Goal: Task Accomplishment & Management: Manage account settings

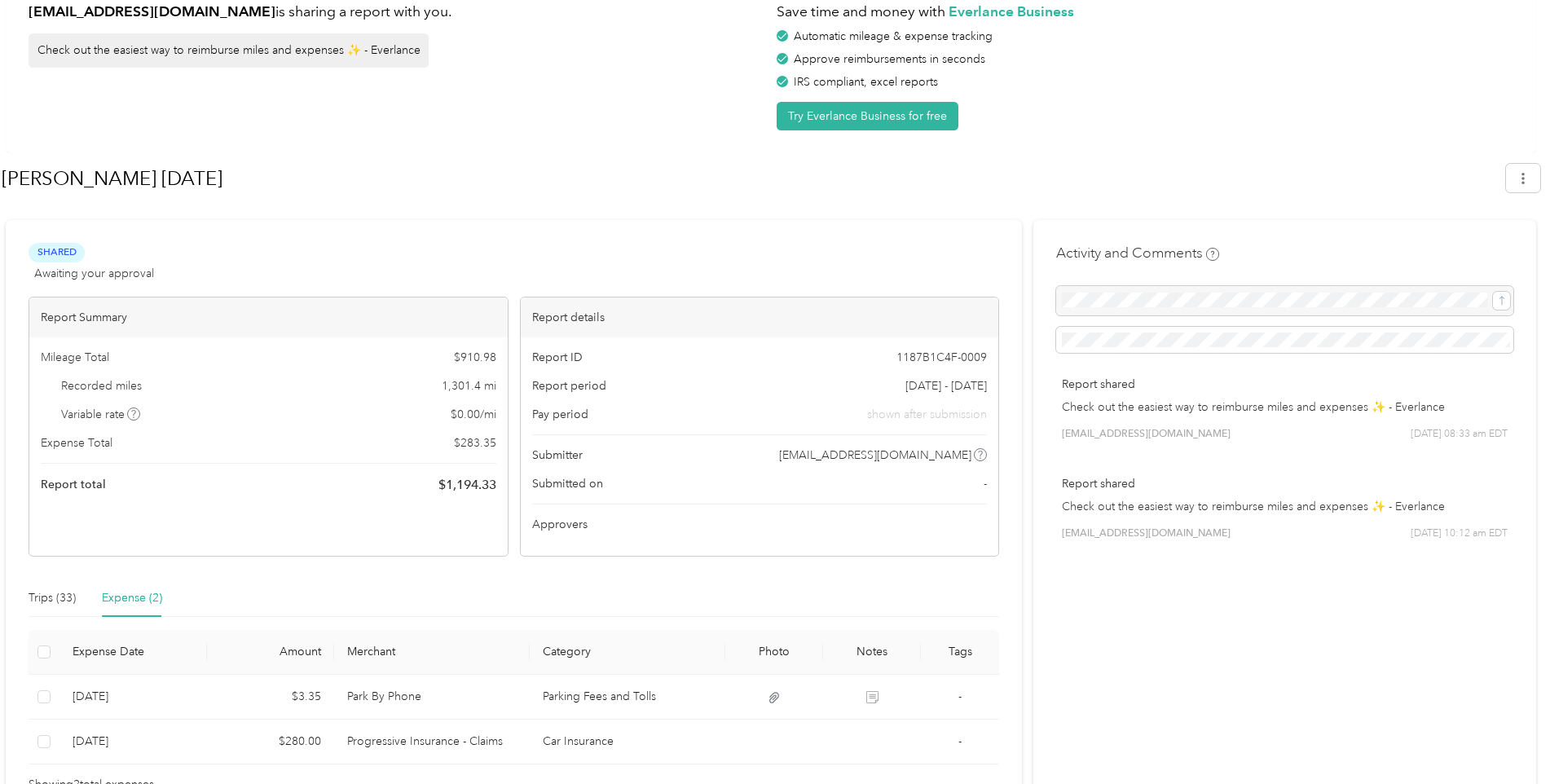
scroll to position [114, 0]
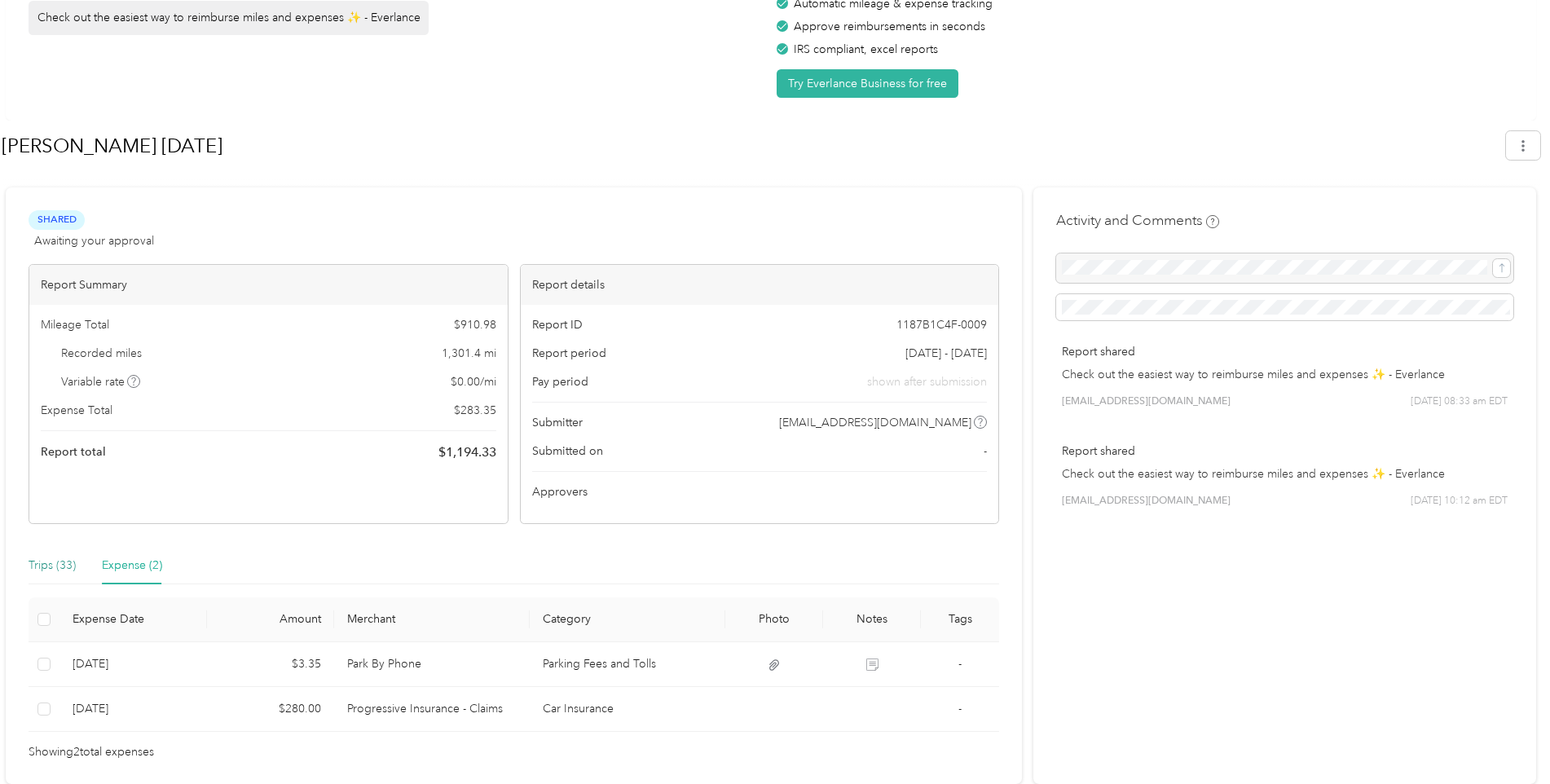
click at [44, 565] on div "Trips (33)" at bounding box center [52, 566] width 48 height 18
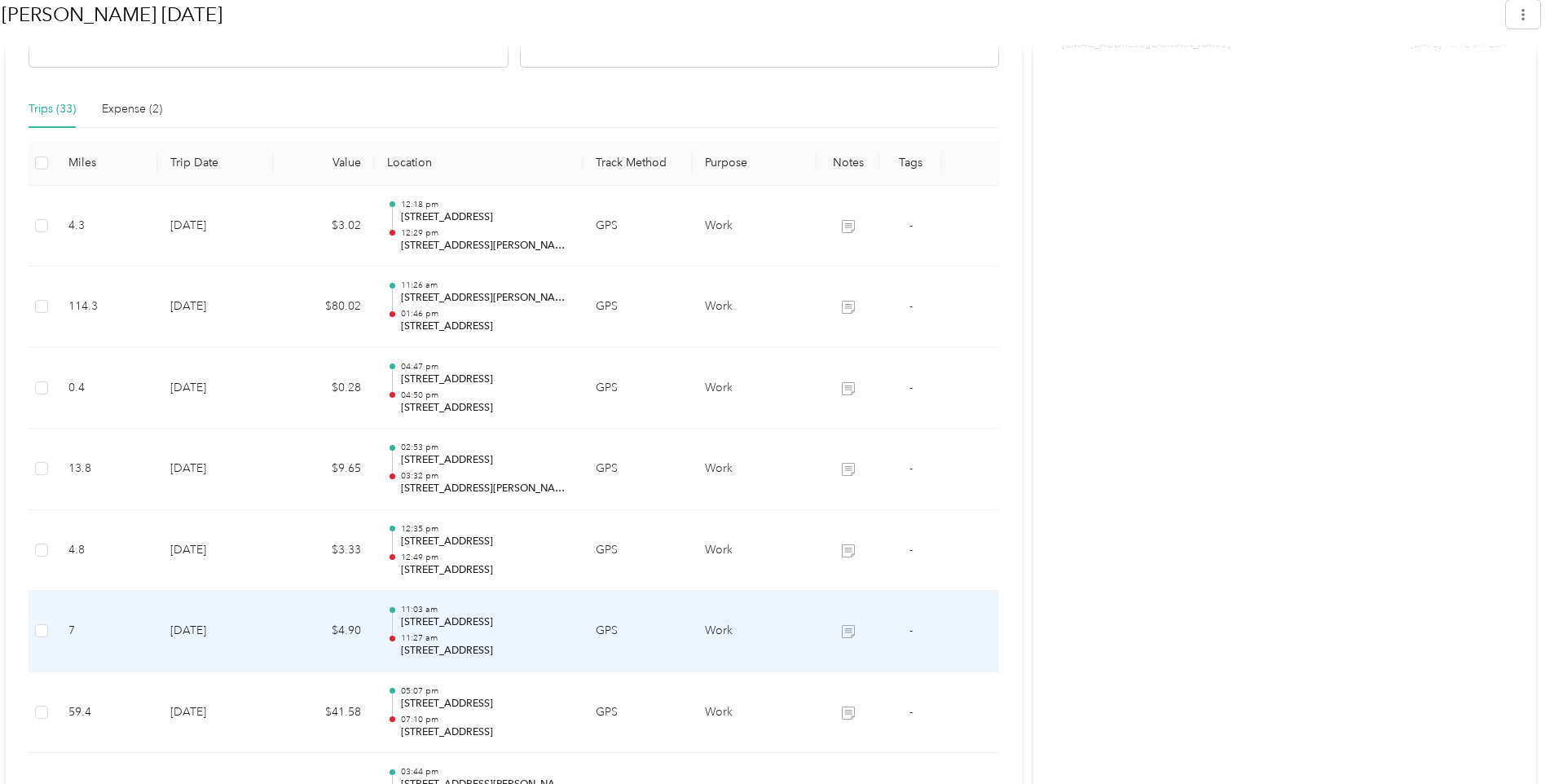
scroll to position [244, 0]
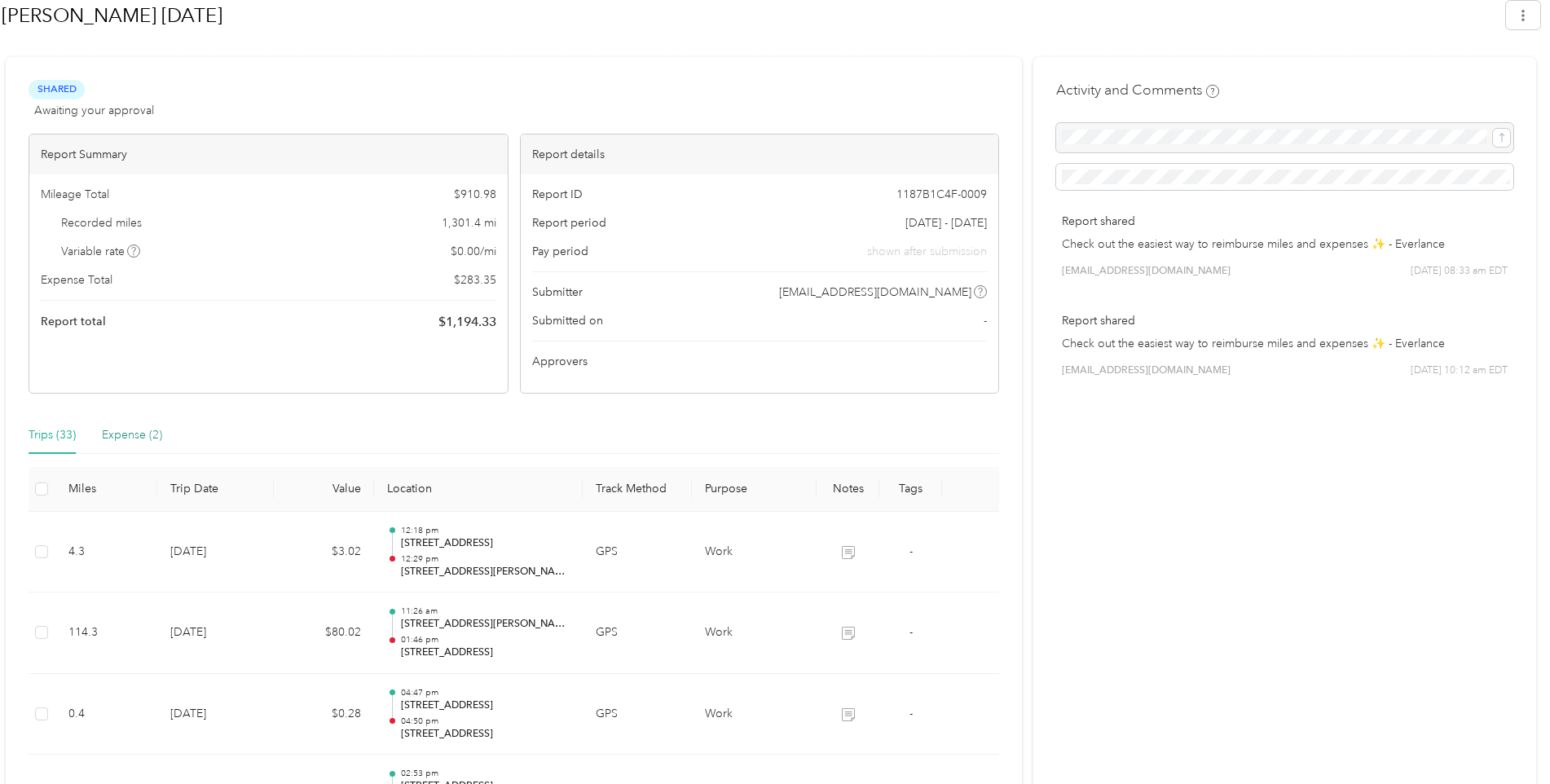
click at [123, 432] on div "Expense (2)" at bounding box center [132, 435] width 61 height 18
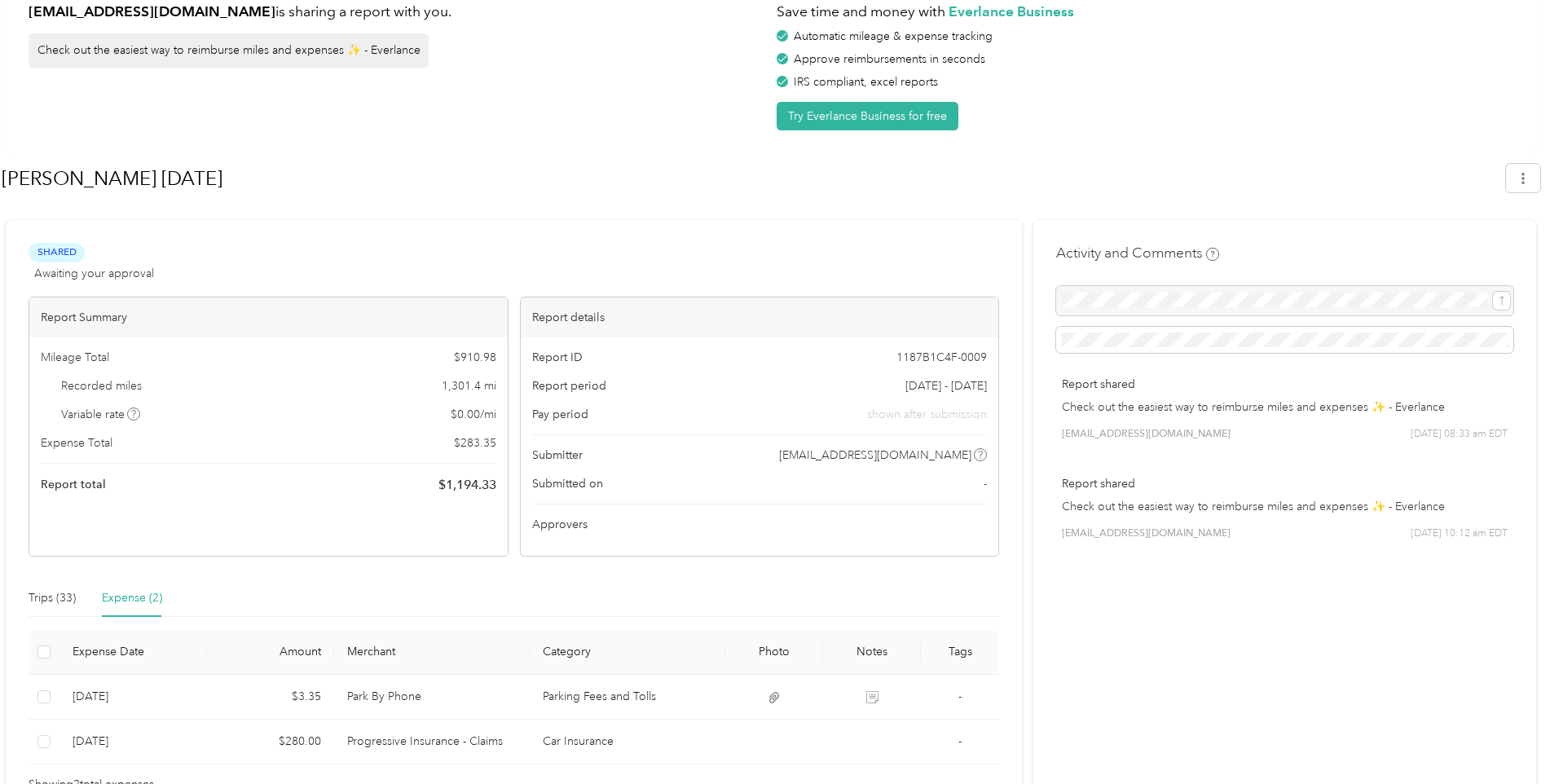
scroll to position [114, 0]
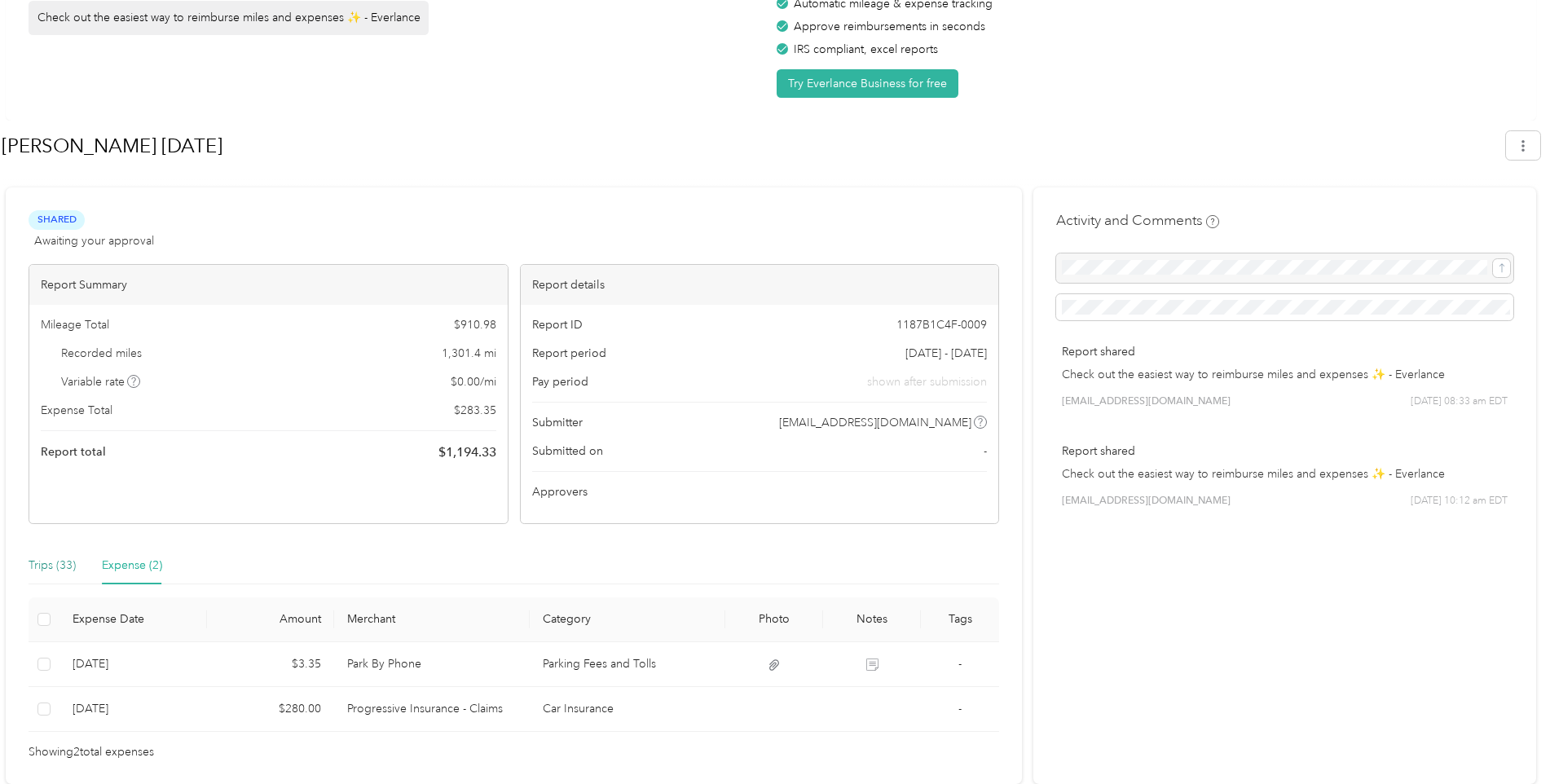
click at [46, 562] on div "Trips (33)" at bounding box center [52, 566] width 48 height 18
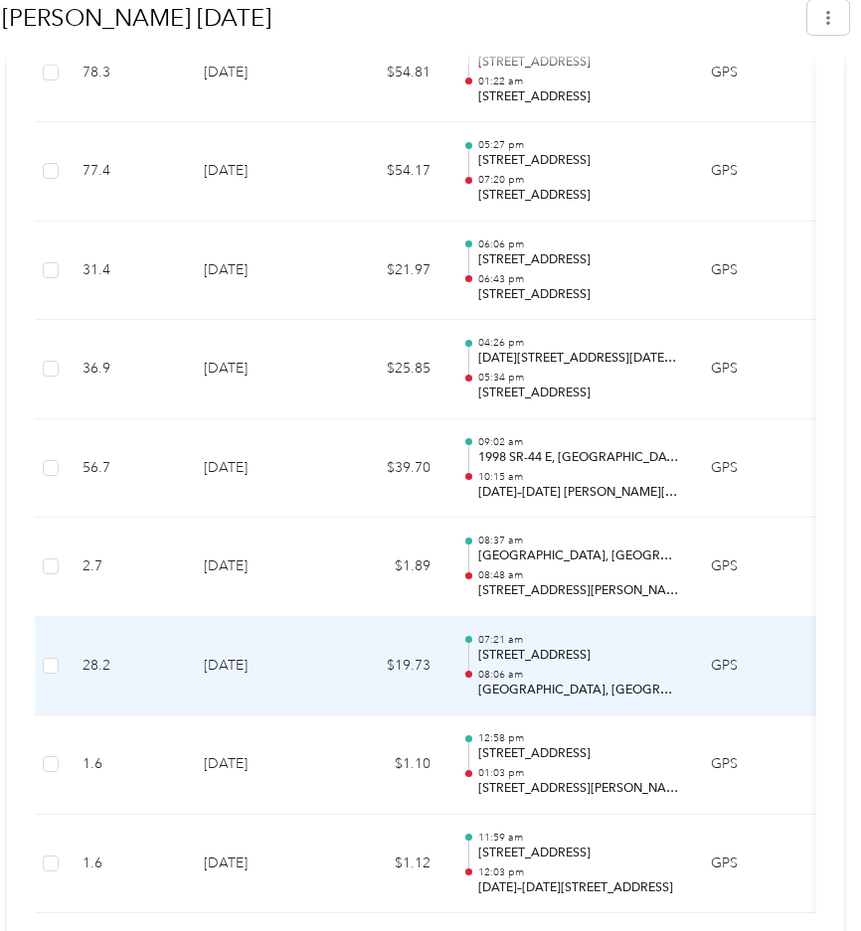
scroll to position [3491, 0]
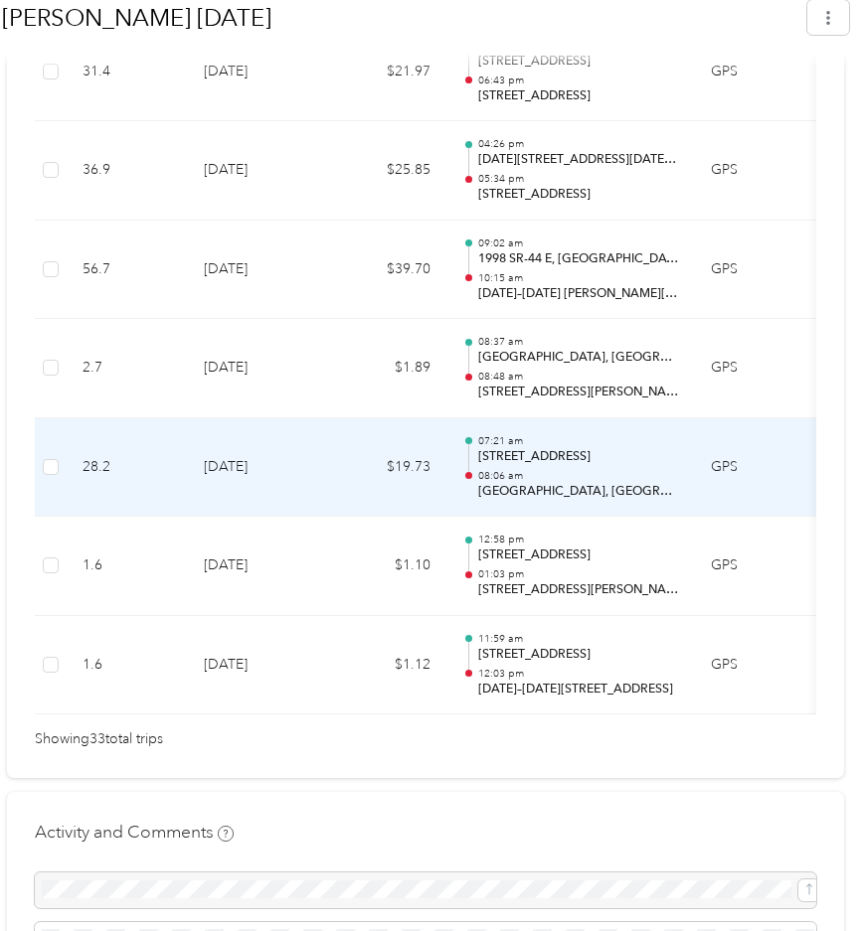
click at [552, 483] on p "[GEOGRAPHIC_DATA], [GEOGRAPHIC_DATA]" at bounding box center [578, 492] width 201 height 18
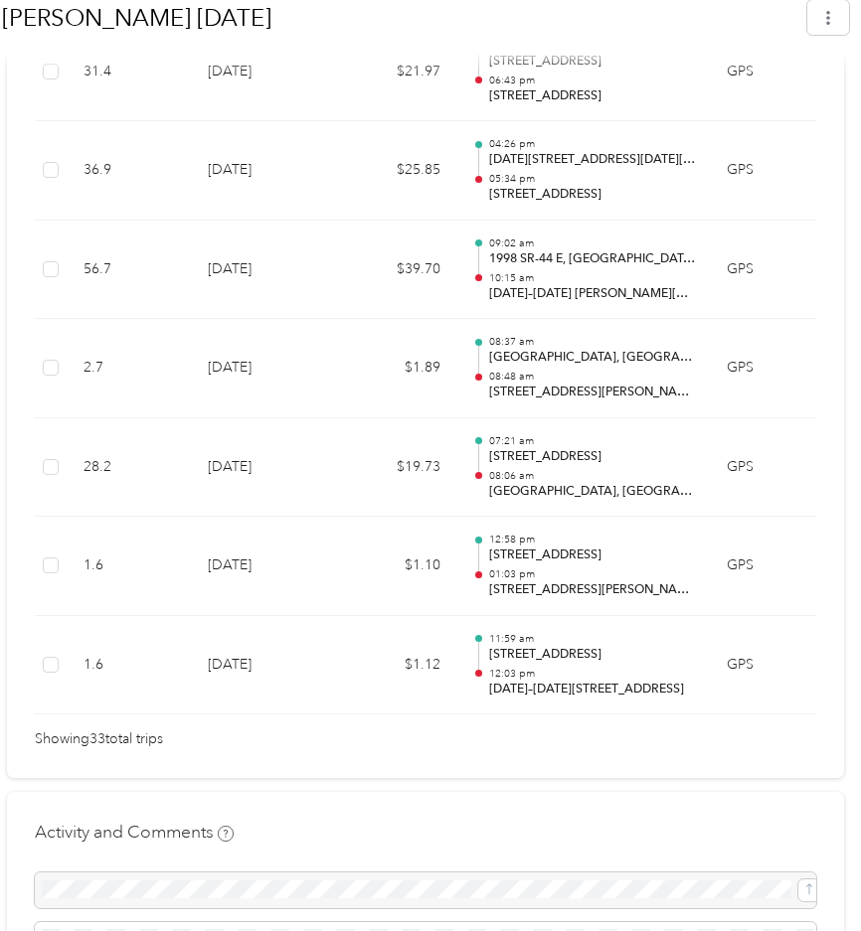
scroll to position [3293, 0]
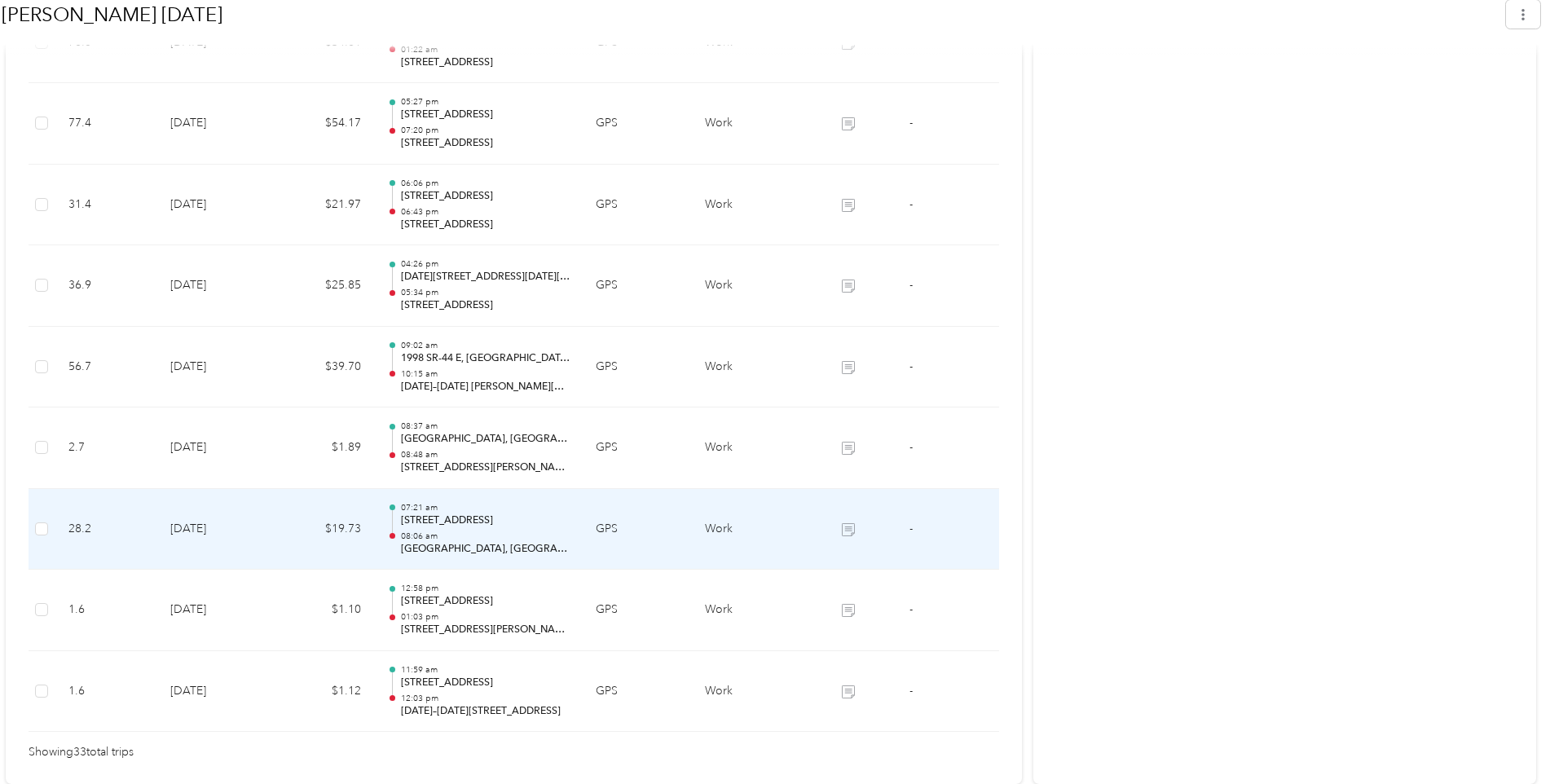
click at [495, 542] on p "[GEOGRAPHIC_DATA], [GEOGRAPHIC_DATA]" at bounding box center [486, 549] width 170 height 15
click at [705, 526] on icon at bounding box center [850, 531] width 10 height 9
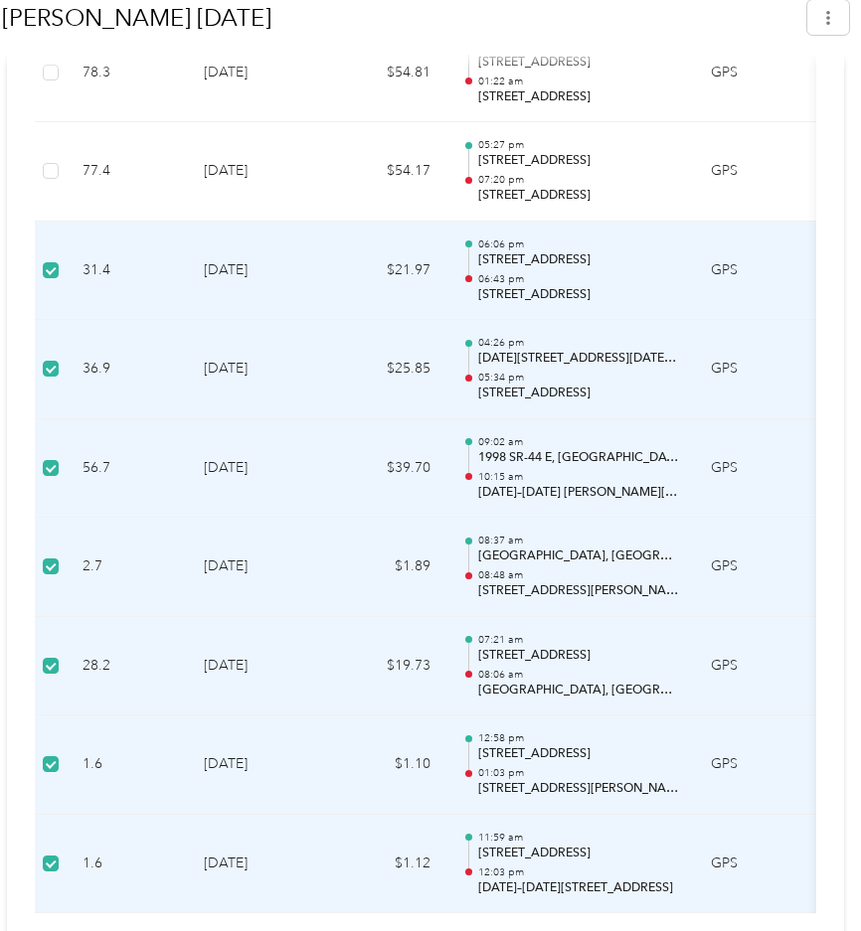
scroll to position [3193, 0]
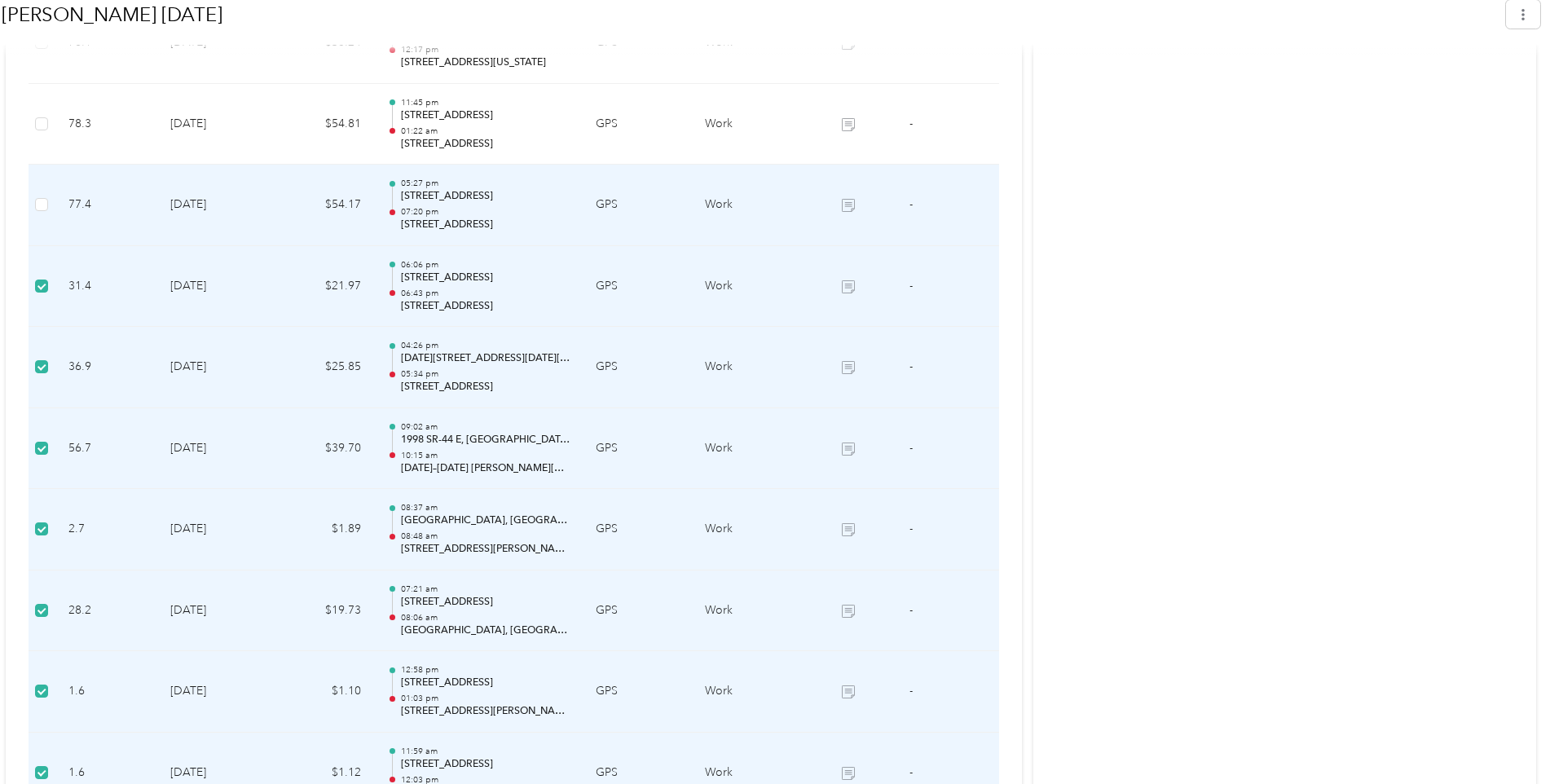
click at [543, 211] on p "07:20 pm" at bounding box center [486, 212] width 170 height 11
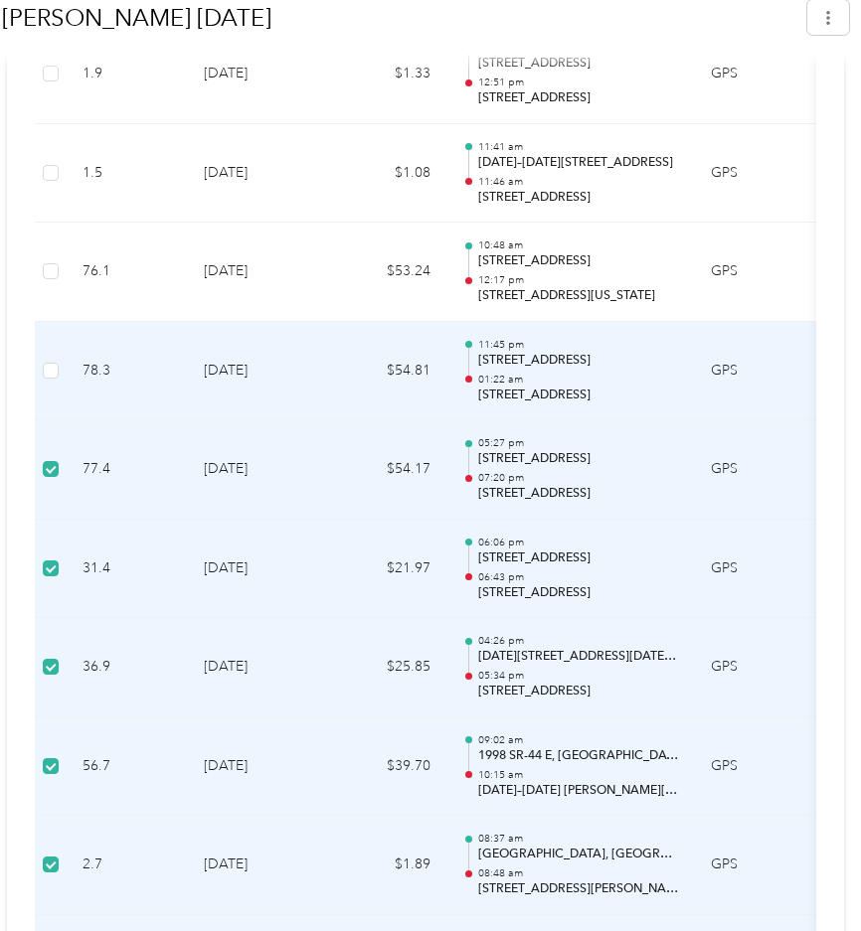
scroll to position [2895, 0]
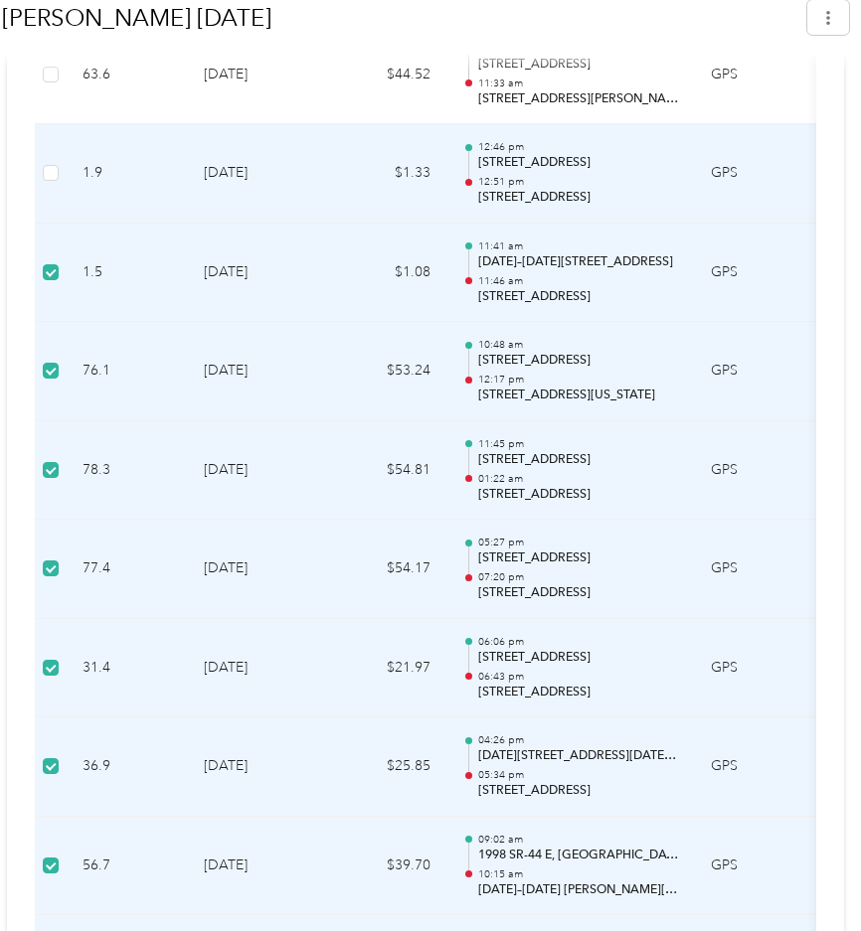
click at [59, 155] on td at bounding box center [51, 173] width 32 height 99
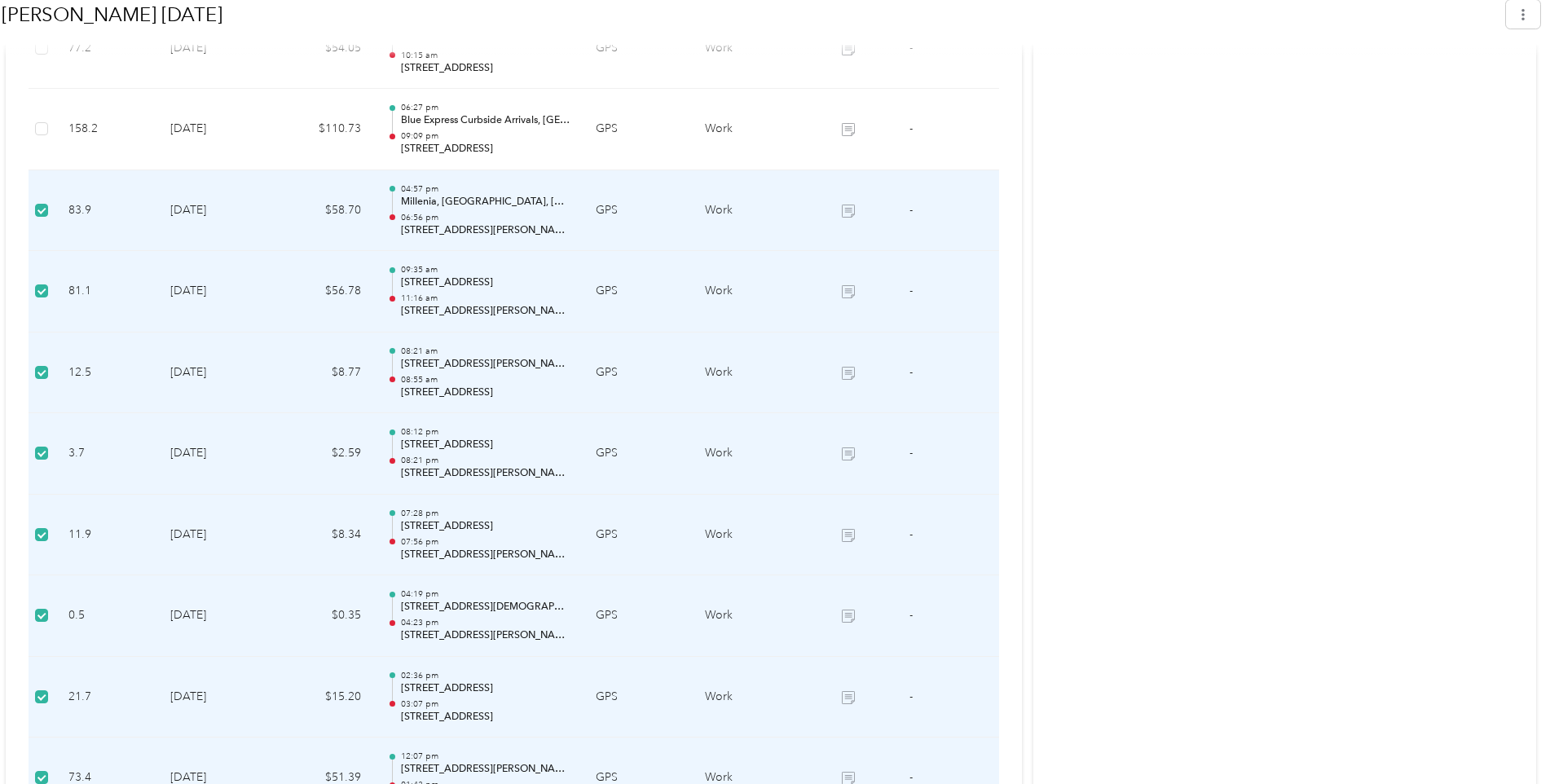
scroll to position [1478, 0]
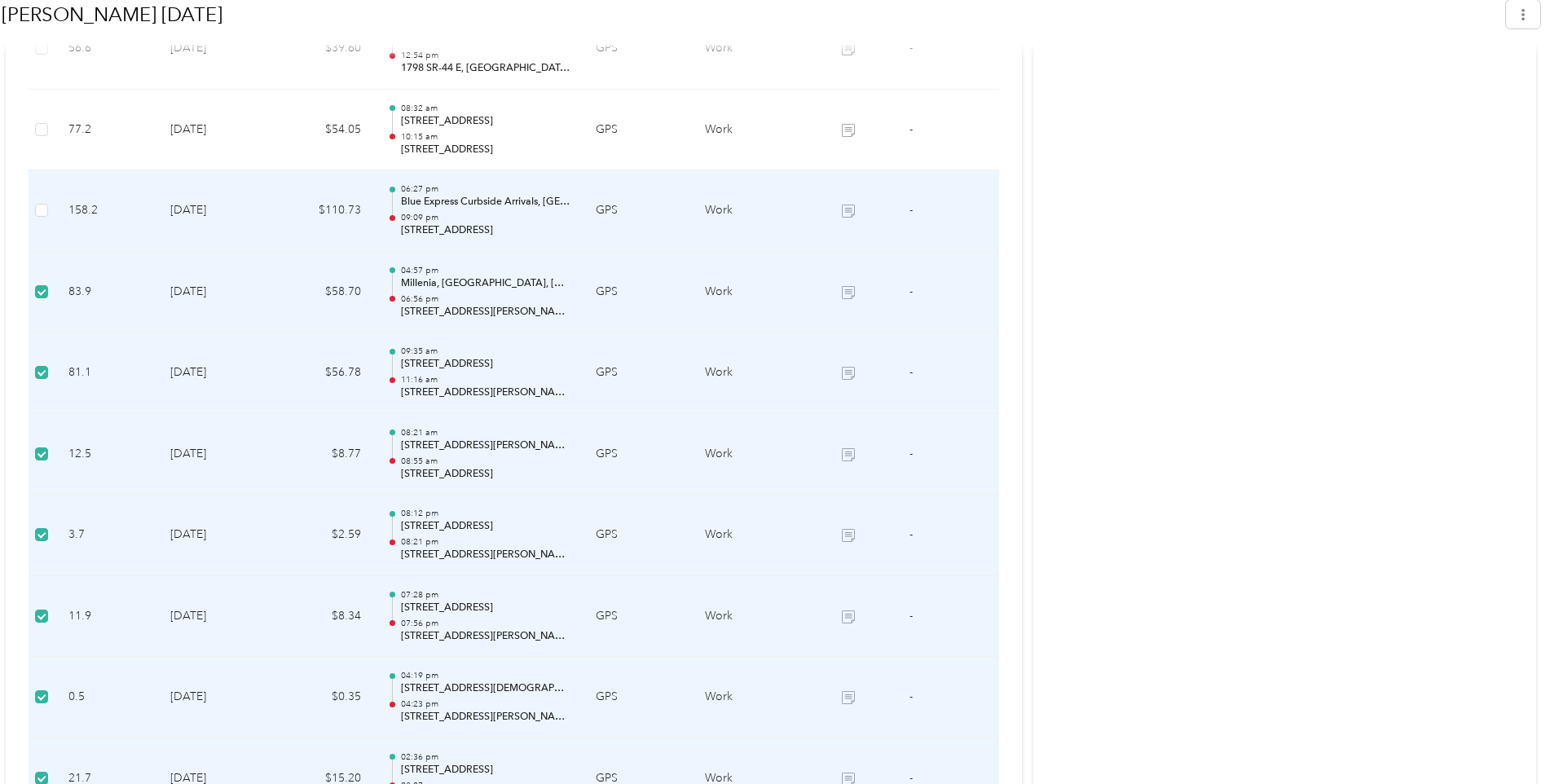
click at [549, 216] on p "09:09 pm" at bounding box center [486, 217] width 170 height 11
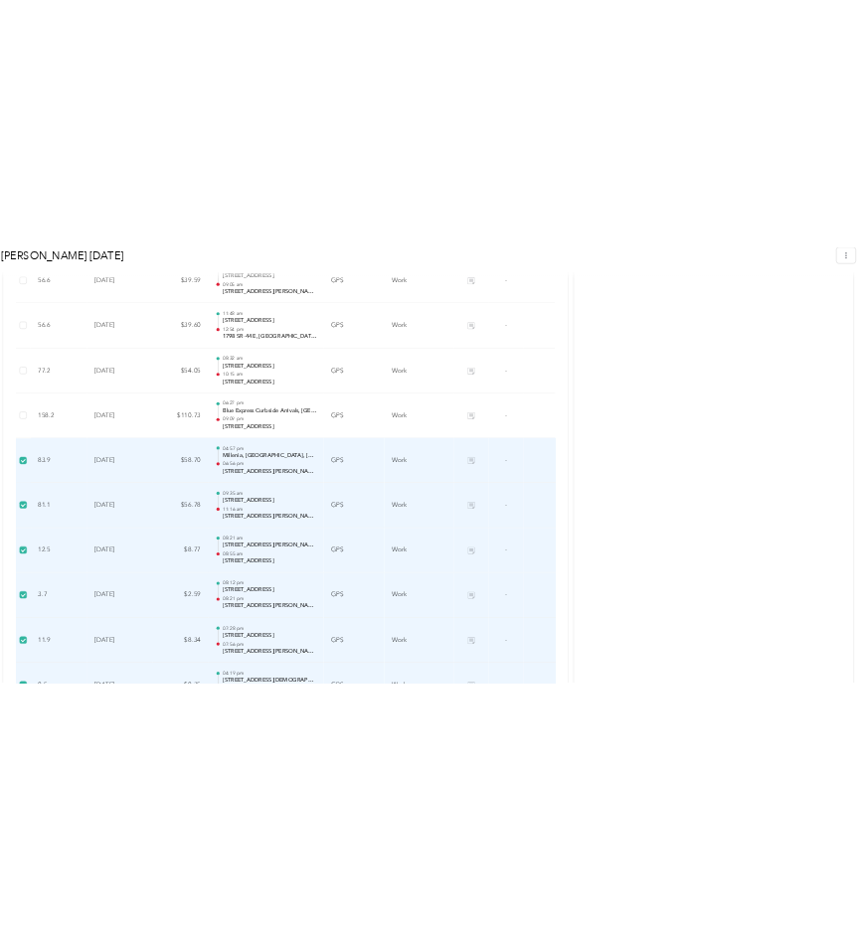
scroll to position [1590, 0]
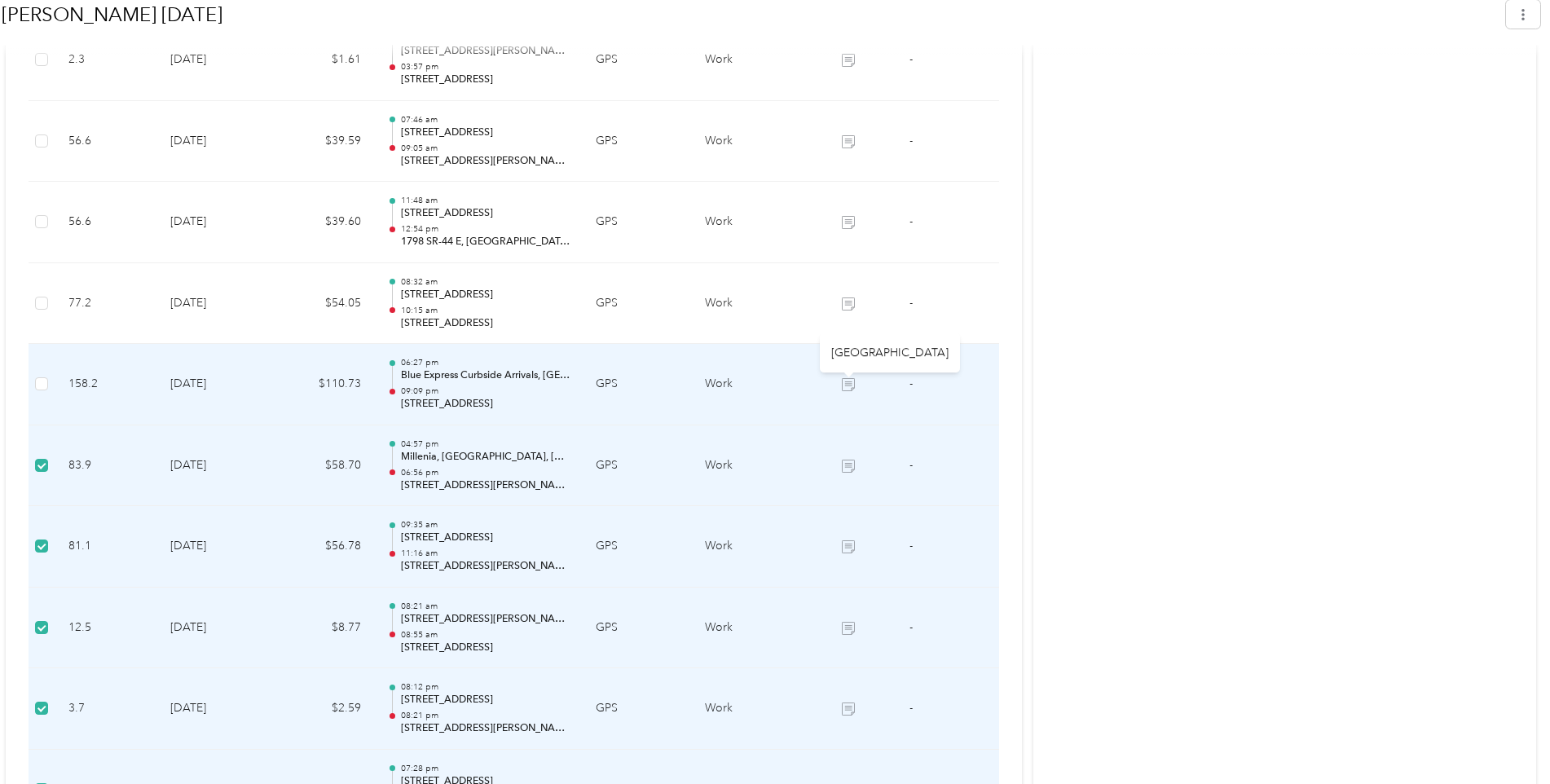
click at [705, 382] on icon at bounding box center [850, 386] width 10 height 9
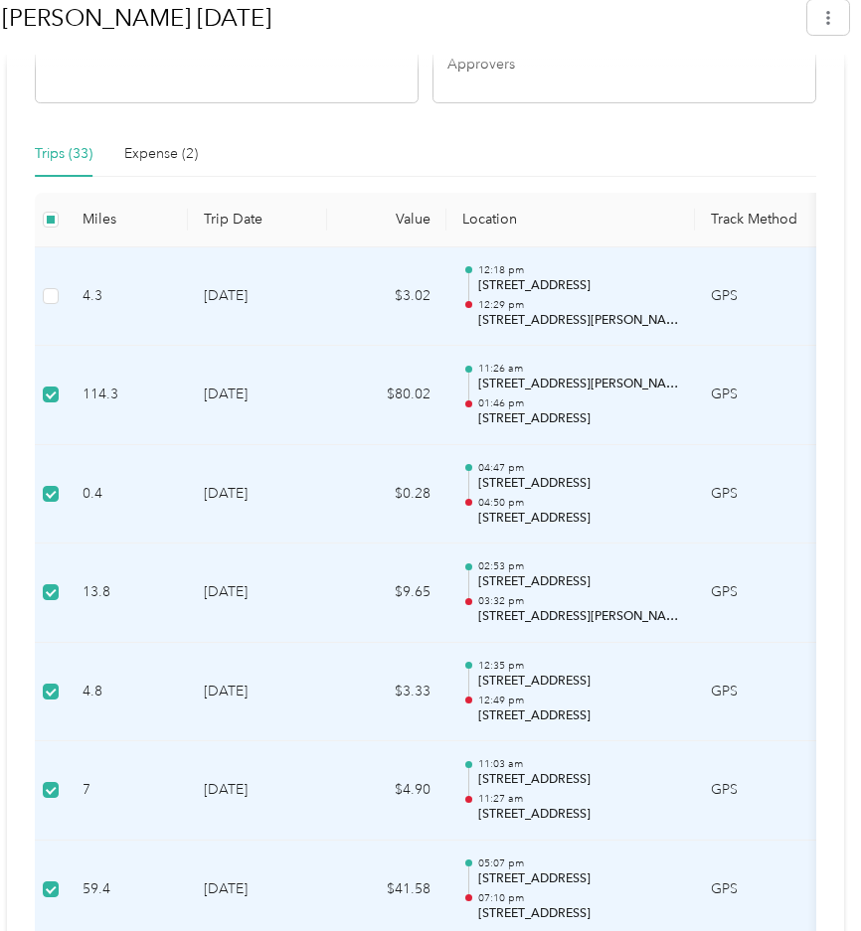
scroll to position [298, 0]
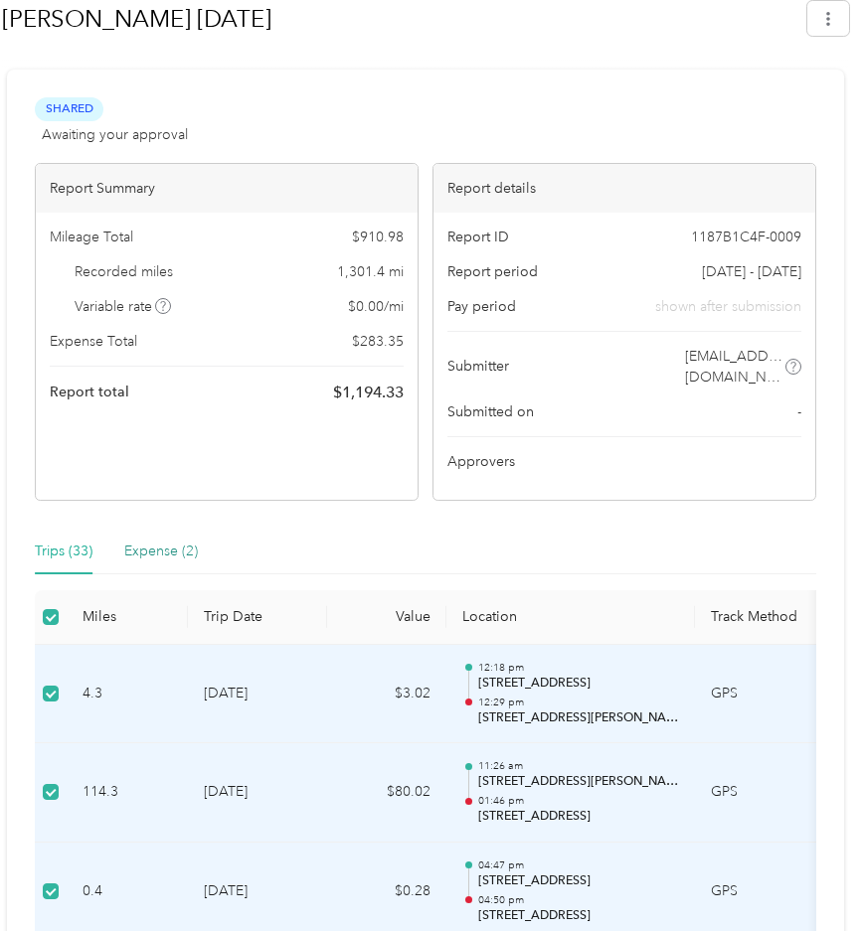
click at [159, 541] on div "Expense (2)" at bounding box center [161, 552] width 74 height 22
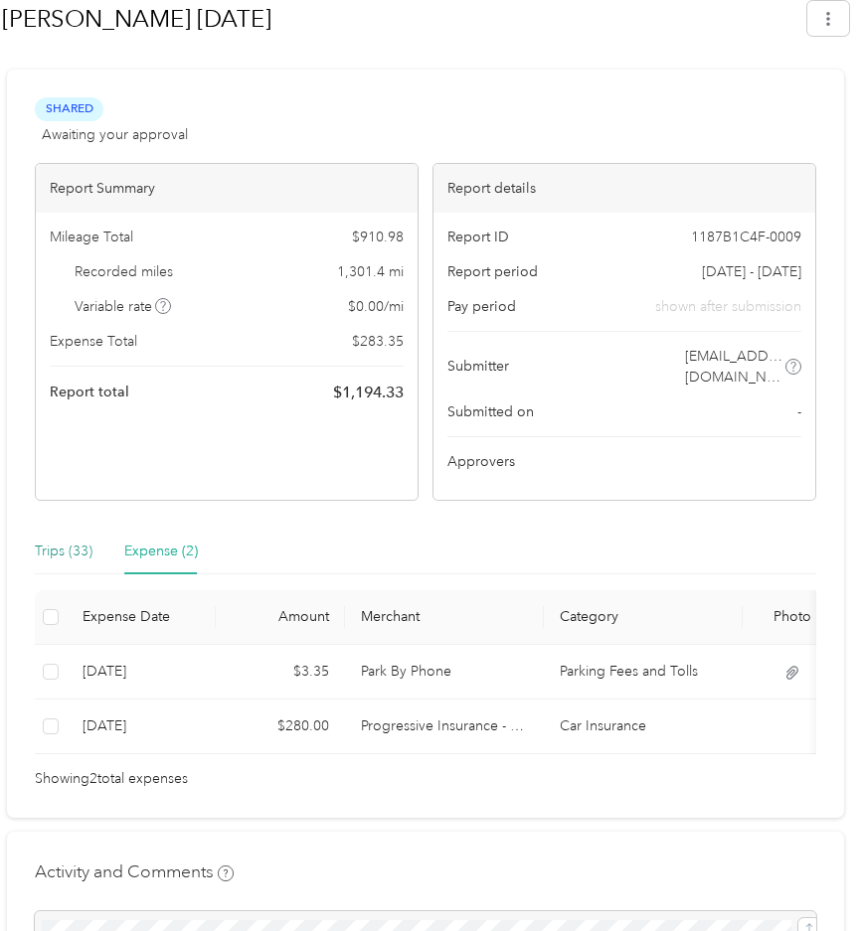
click at [45, 541] on div "Trips (33)" at bounding box center [64, 552] width 58 height 22
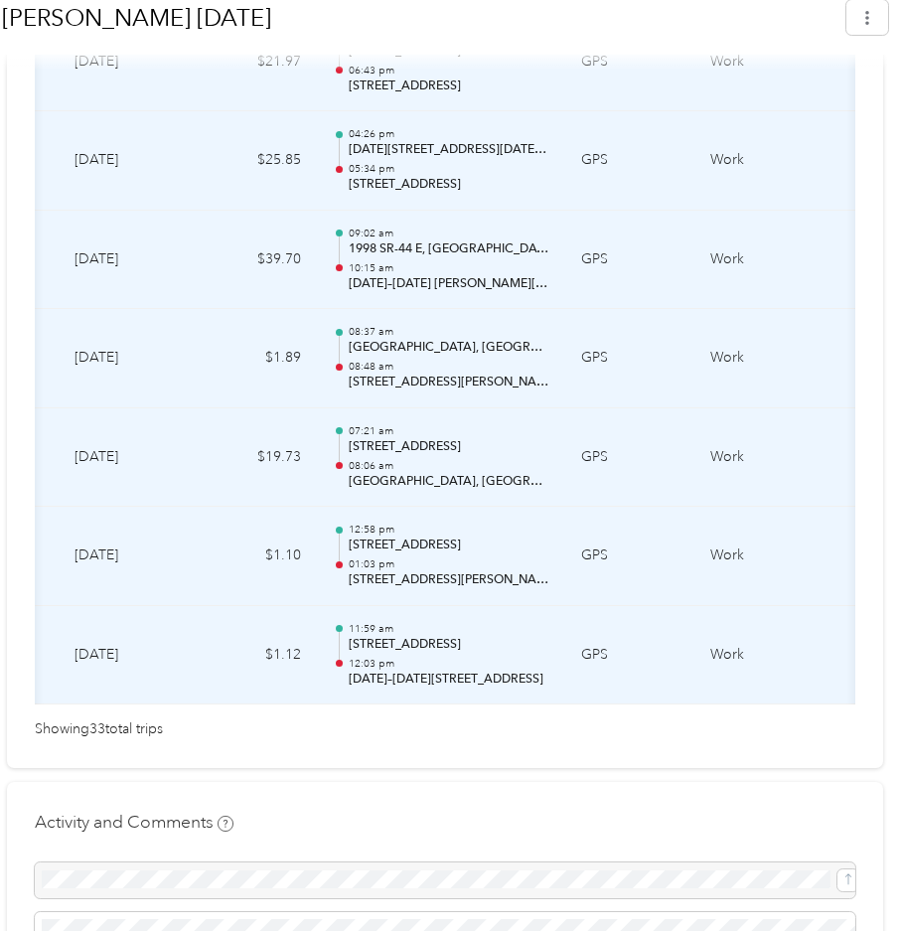
scroll to position [0, 331]
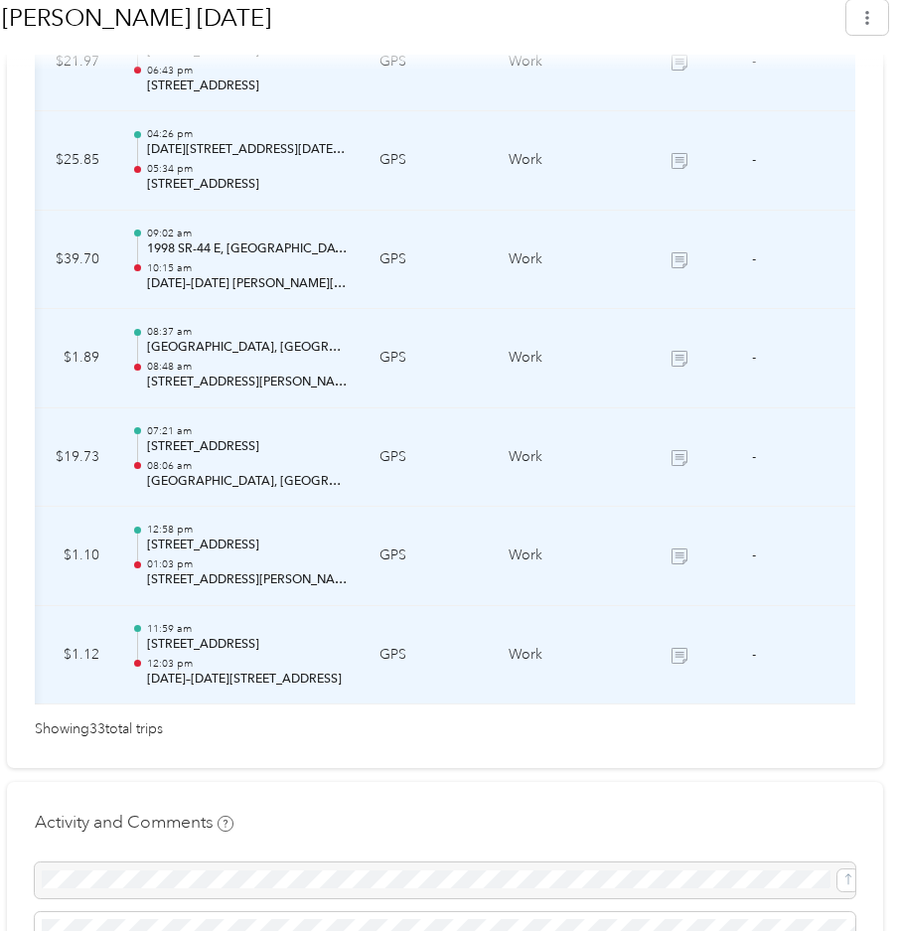
click at [678, 652] on icon at bounding box center [681, 657] width 12 height 11
click at [679, 452] on icon at bounding box center [680, 458] width 16 height 16
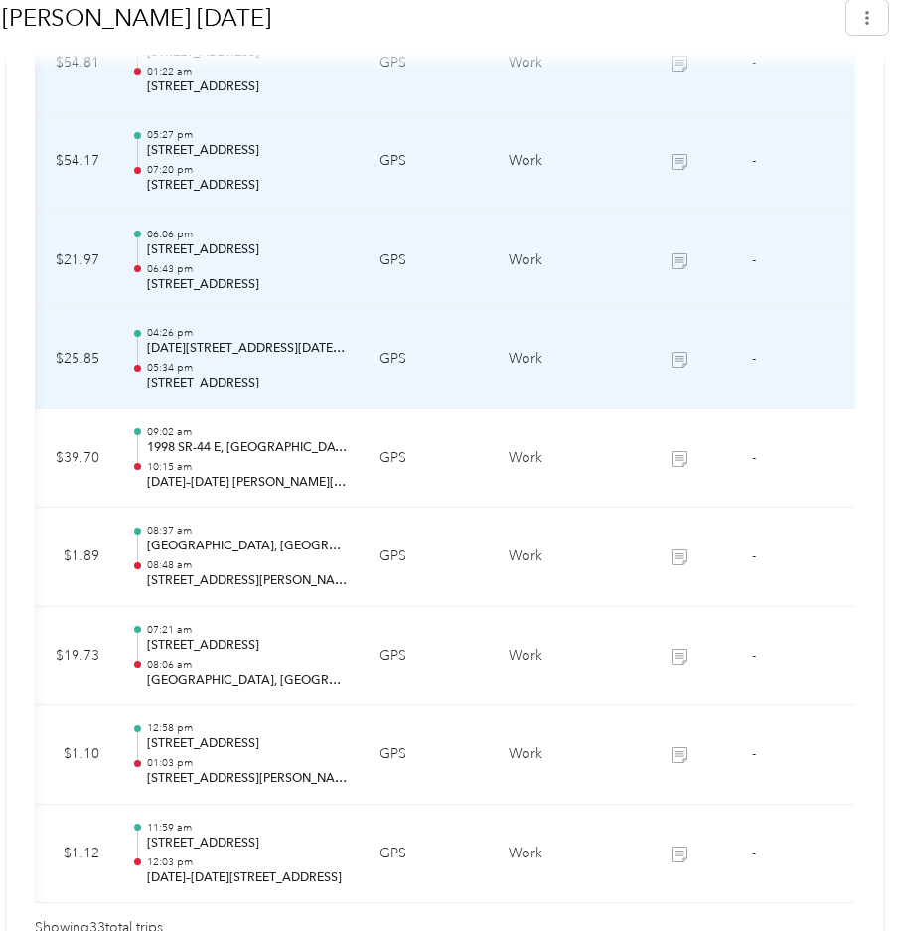
click at [619, 388] on td "Work" at bounding box center [567, 359] width 149 height 99
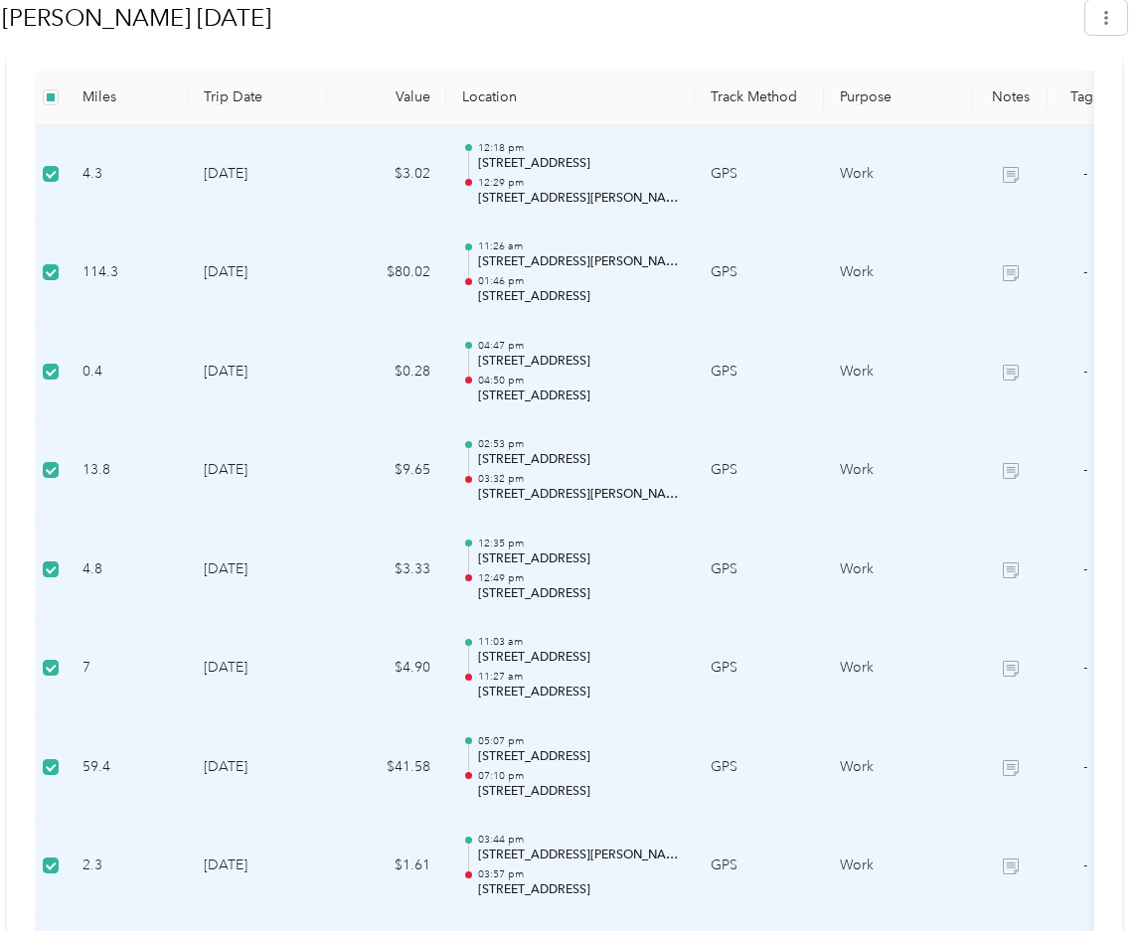
scroll to position [698, 0]
